Goal: Task Accomplishment & Management: Manage account settings

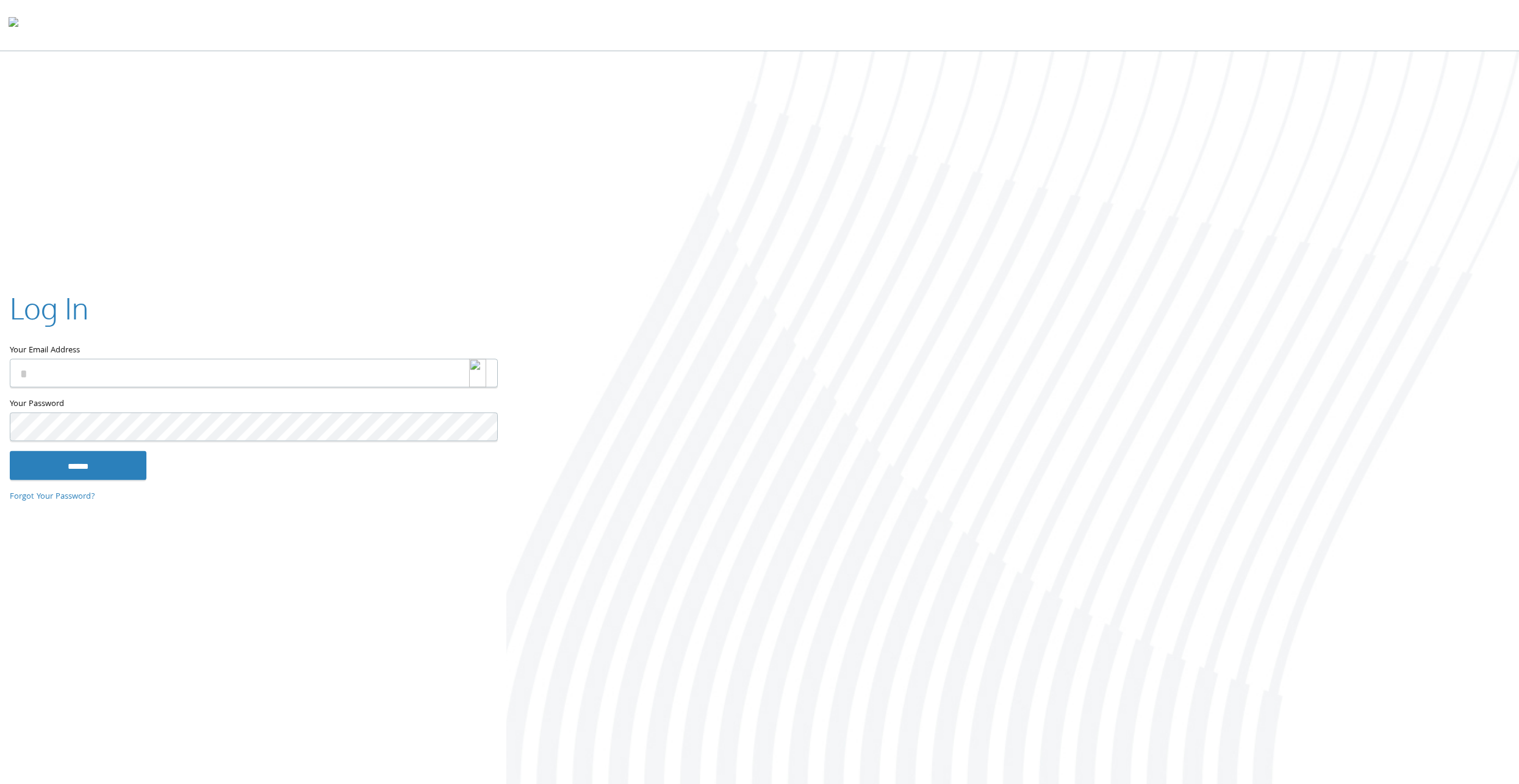
click at [479, 369] on img at bounding box center [477, 373] width 17 height 28
click at [471, 375] on img at bounding box center [477, 373] width 17 height 28
type input "**********"
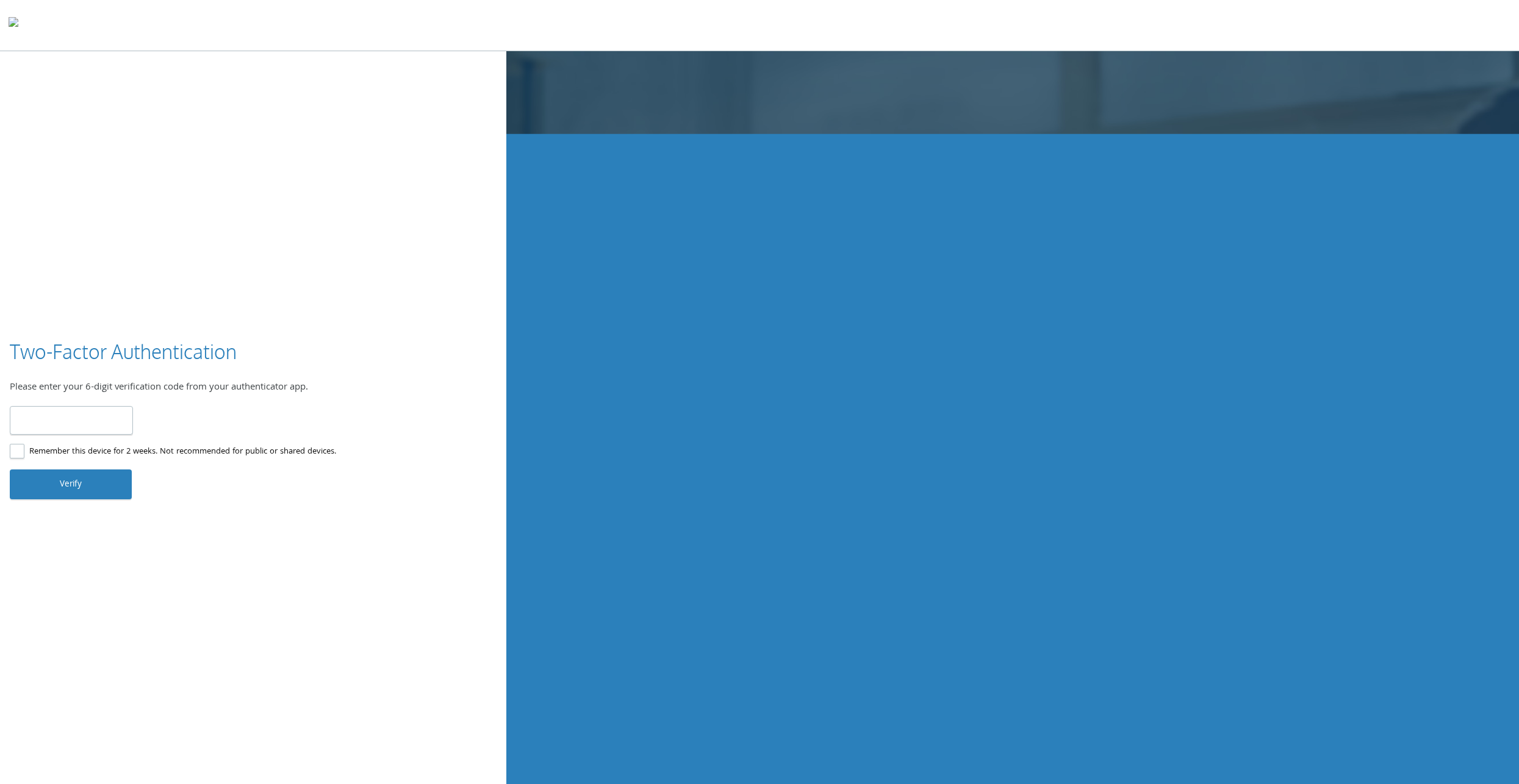
type input "******"
